Goal: Task Accomplishment & Management: Complete application form

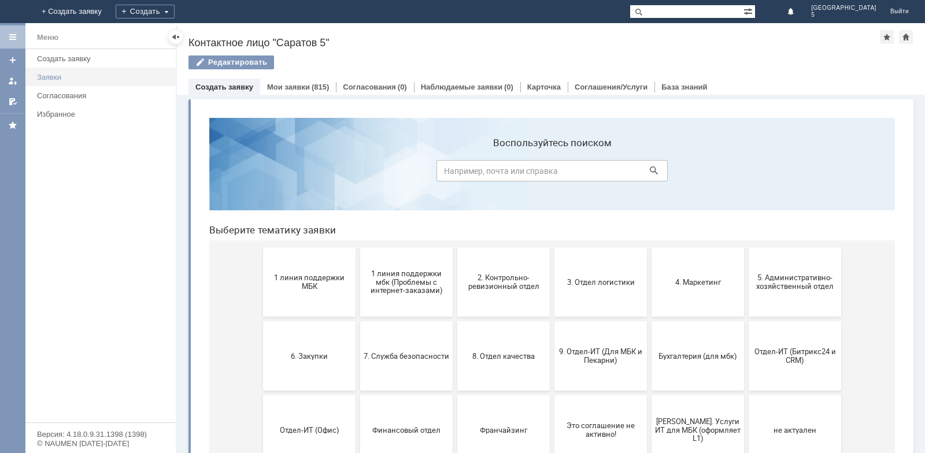
click at [66, 77] on div "Заявки" at bounding box center [103, 77] width 132 height 9
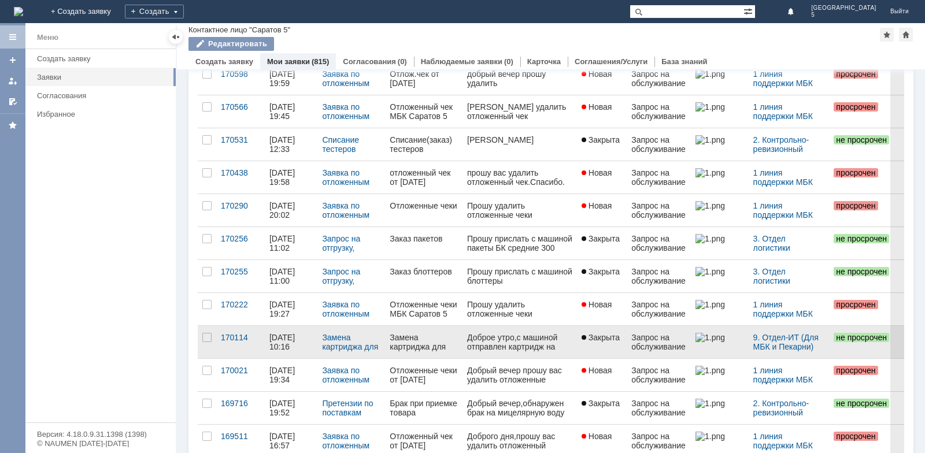
click at [448, 348] on div "Замена картриджа для принтера" at bounding box center [424, 342] width 68 height 19
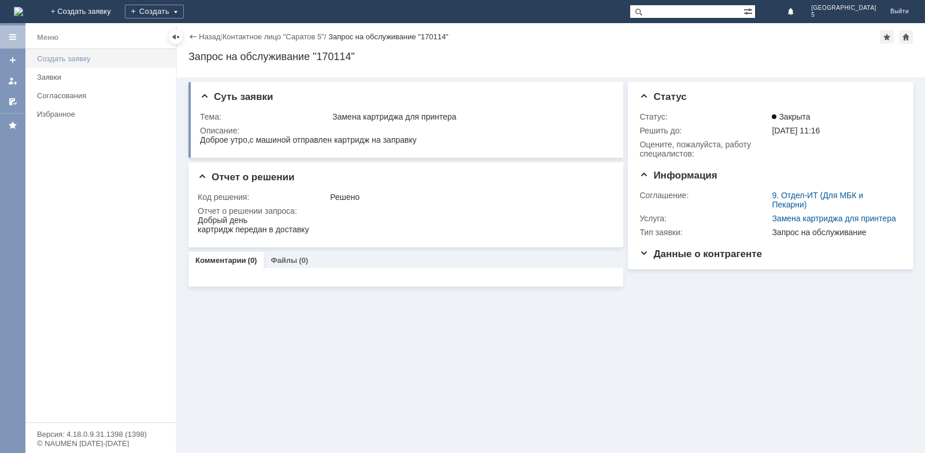
click at [87, 61] on div "Создать заявку" at bounding box center [103, 58] width 132 height 9
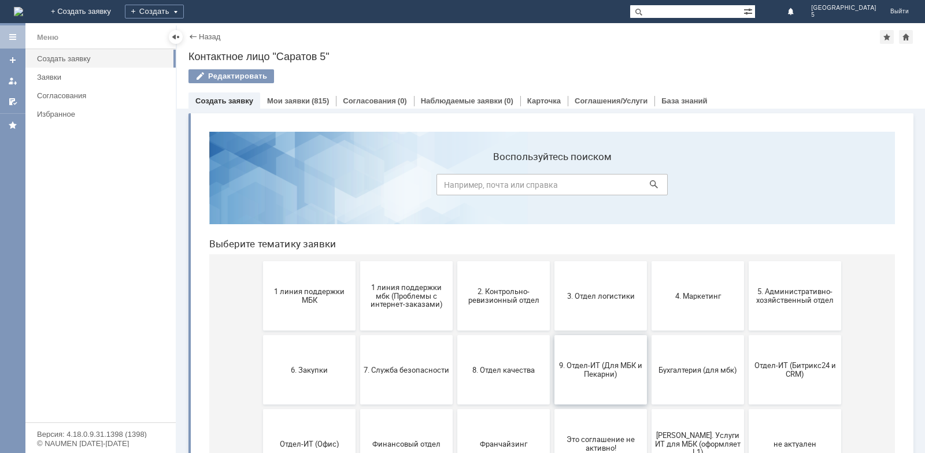
click at [592, 370] on span "9. Отдел-ИТ (Для МБК и Пекарни)" at bounding box center [601, 369] width 86 height 17
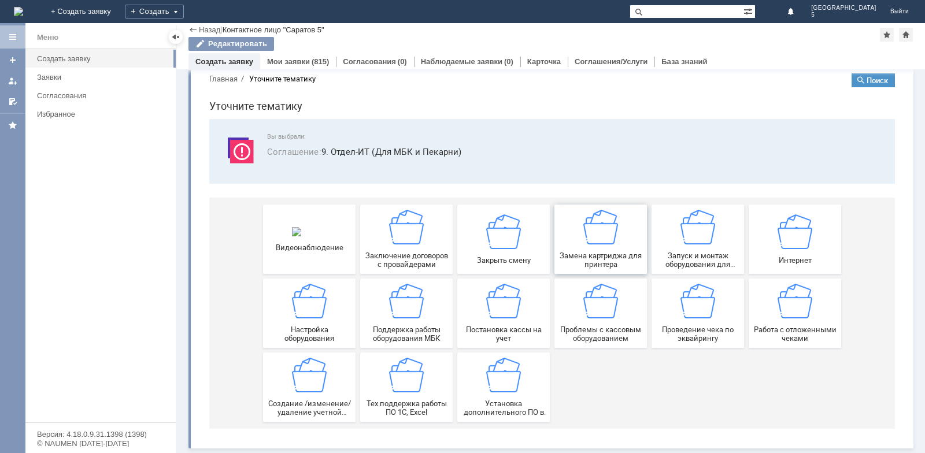
click at [618, 240] on div "Замена картриджа для принтера" at bounding box center [601, 239] width 86 height 59
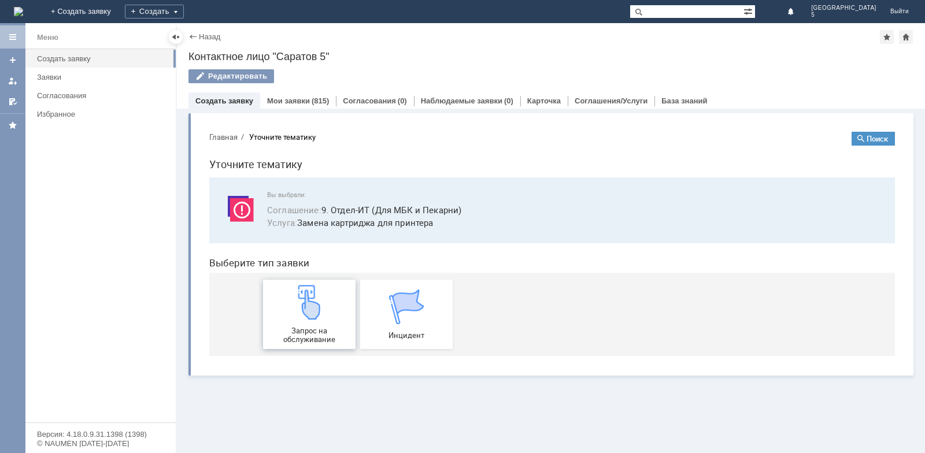
click at [296, 318] on img at bounding box center [309, 302] width 35 height 35
click at [58, 69] on link "Заявки" at bounding box center [102, 77] width 141 height 18
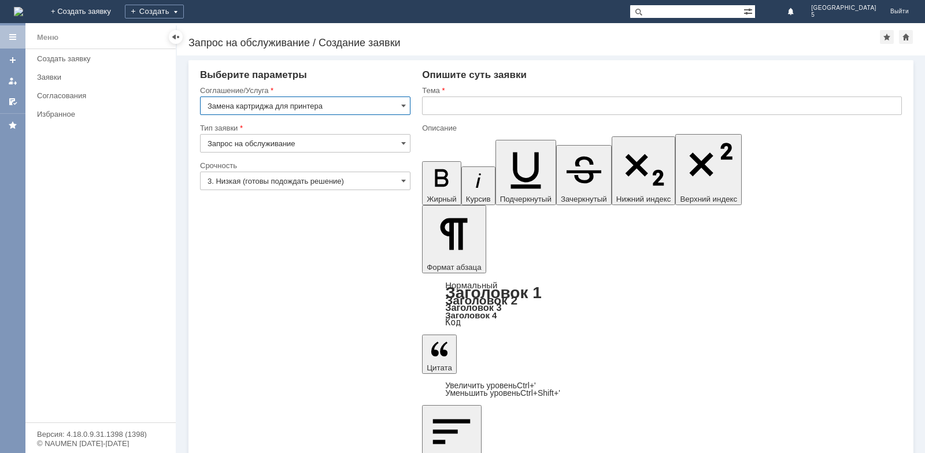
click at [469, 107] on input "text" at bounding box center [662, 106] width 480 height 19
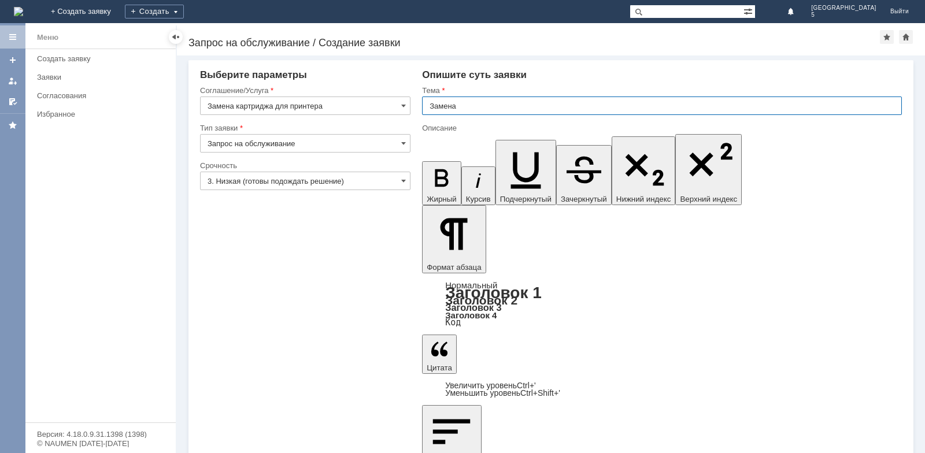
click at [503, 109] on input "Замена" at bounding box center [662, 106] width 480 height 19
type input "Замена картриджа"
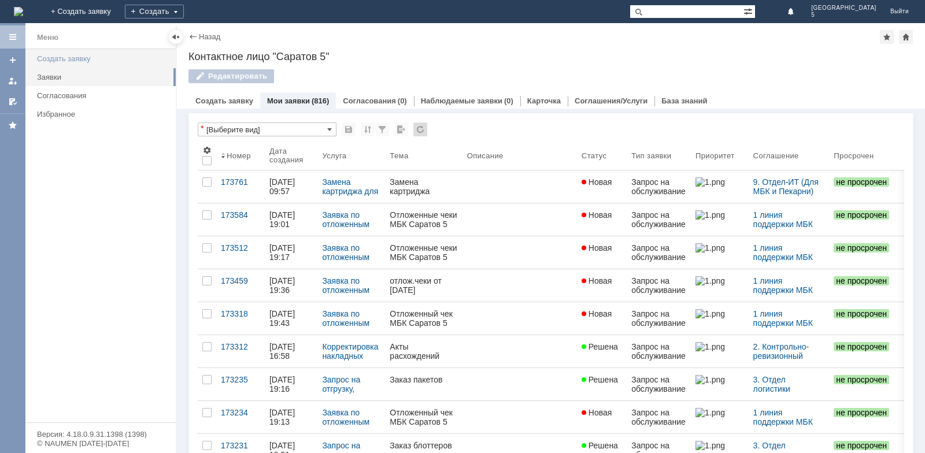
click at [62, 65] on link "Создать заявку" at bounding box center [102, 59] width 141 height 18
click at [64, 79] on div "Заявки" at bounding box center [103, 77] width 132 height 9
